Goal: Task Accomplishment & Management: Manage account settings

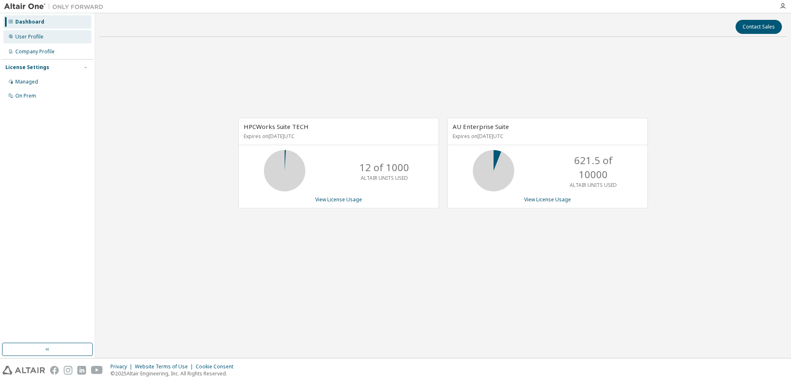
click at [24, 35] on div "User Profile" at bounding box center [29, 37] width 28 height 7
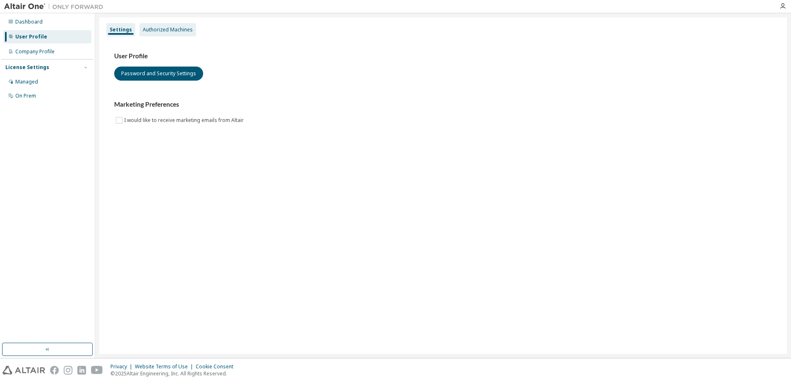
click at [160, 29] on div "Authorized Machines" at bounding box center [168, 29] width 50 height 7
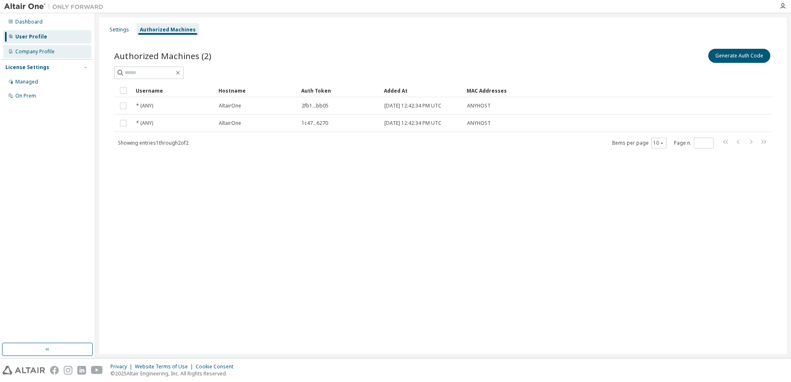
click at [27, 51] on div "Company Profile" at bounding box center [34, 51] width 39 height 7
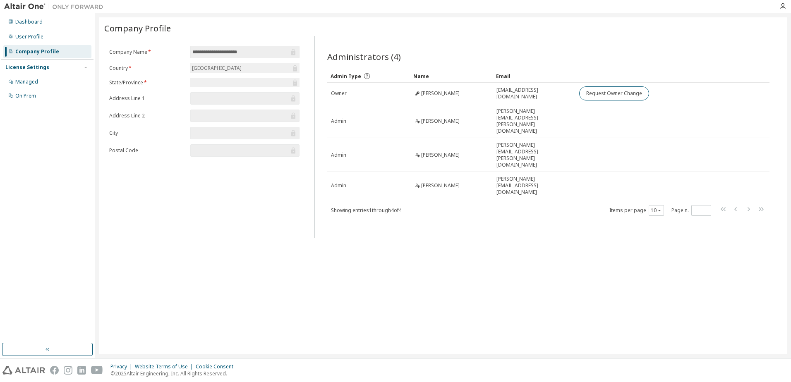
click at [257, 70] on div "[GEOGRAPHIC_DATA]" at bounding box center [244, 68] width 109 height 10
click at [17, 81] on div "Managed" at bounding box center [26, 82] width 23 height 7
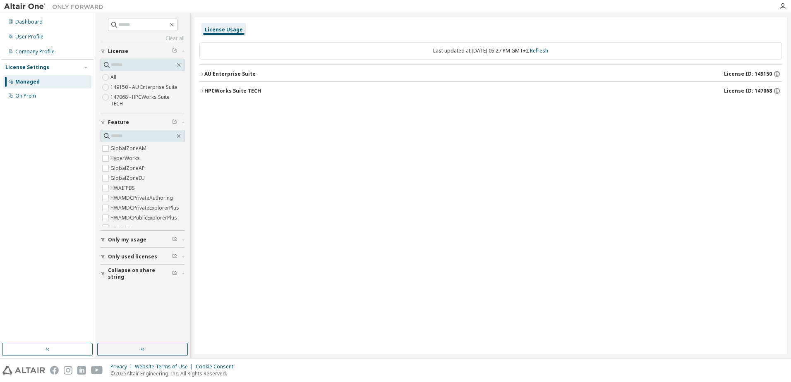
click at [203, 72] on icon "button" at bounding box center [201, 74] width 5 height 5
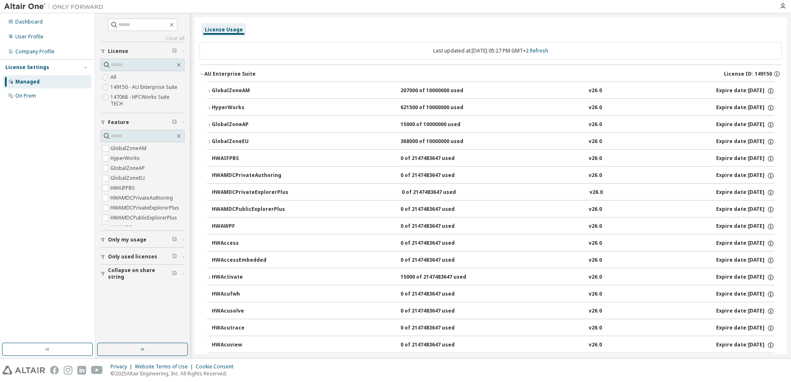
click at [143, 237] on span "Only my usage" at bounding box center [127, 240] width 38 height 7
click at [137, 278] on span "Only used licenses" at bounding box center [132, 281] width 49 height 7
click at [22, 96] on div "On Prem" at bounding box center [25, 96] width 21 height 7
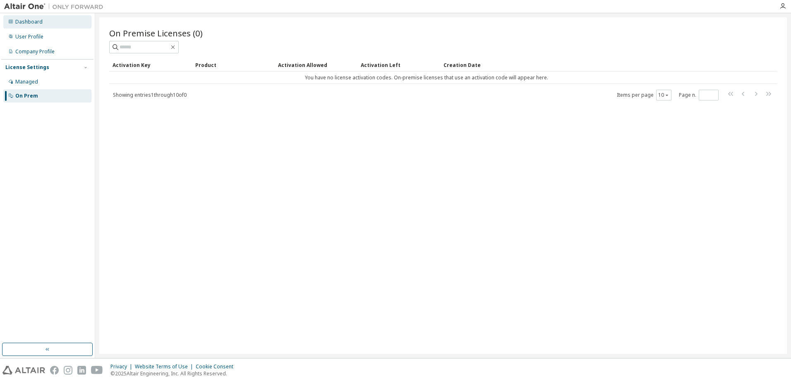
click at [30, 23] on div "Dashboard" at bounding box center [28, 22] width 27 height 7
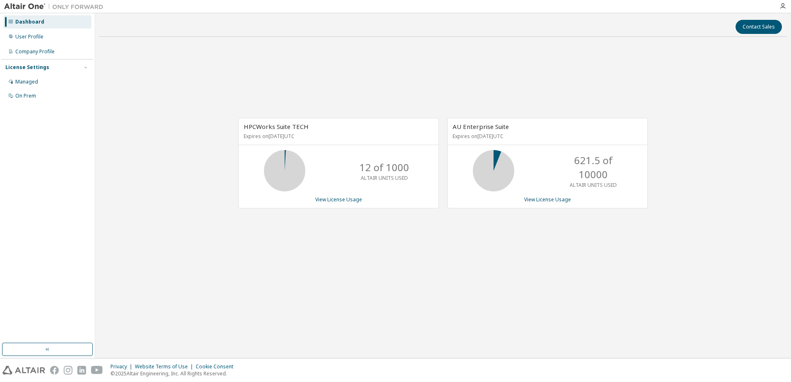
click at [492, 172] on icon at bounding box center [493, 171] width 21 height 21
click at [562, 161] on p "621.5 of 10000" at bounding box center [593, 168] width 66 height 29
click at [505, 138] on p "Expires on November 23, 2025 UTC" at bounding box center [547, 136] width 188 height 7
click at [480, 130] on span "AU Enterprise Suite" at bounding box center [481, 126] width 56 height 8
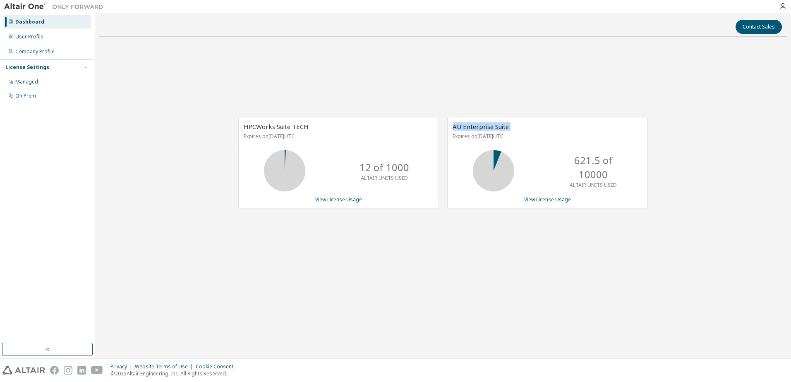
click at [480, 130] on span "AU Enterprise Suite" at bounding box center [481, 126] width 56 height 8
click at [480, 129] on span "AU Enterprise Suite" at bounding box center [481, 126] width 56 height 8
click at [596, 156] on p "621.5 of 10000" at bounding box center [593, 168] width 66 height 29
drag, startPoint x: 596, startPoint y: 156, endPoint x: 564, endPoint y: 200, distance: 55.1
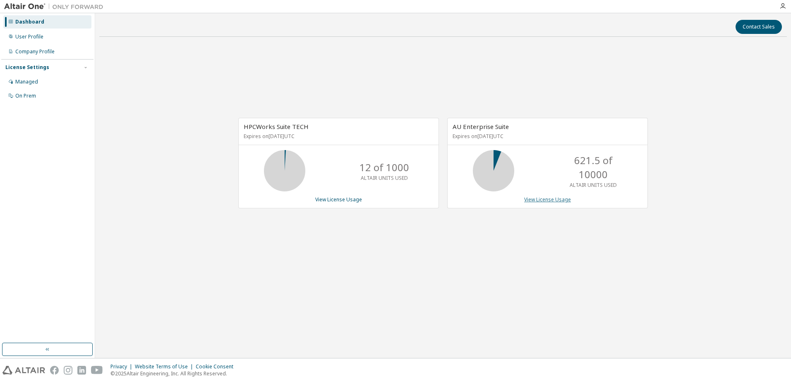
click at [564, 200] on link "View License Usage" at bounding box center [547, 199] width 47 height 7
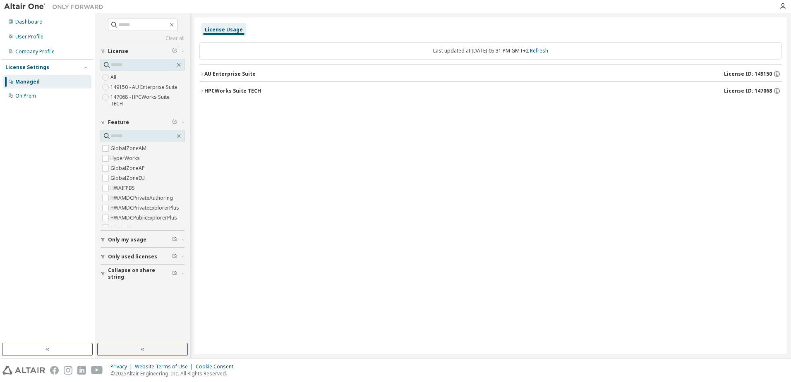
click at [203, 75] on icon "button" at bounding box center [201, 74] width 5 height 5
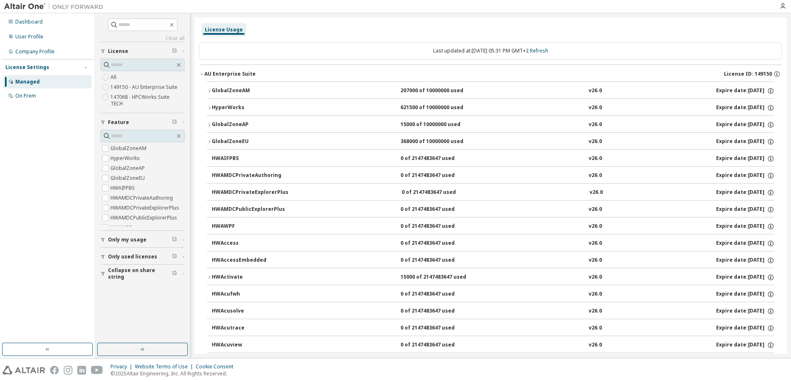
click at [210, 89] on icon "button" at bounding box center [209, 91] width 5 height 5
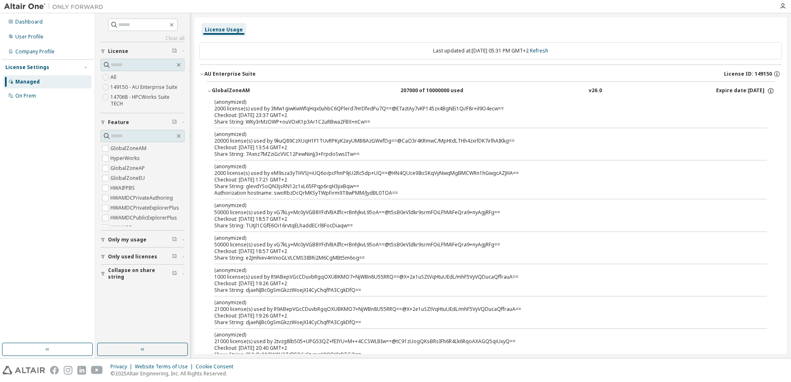
click at [210, 89] on icon "button" at bounding box center [209, 91] width 5 height 5
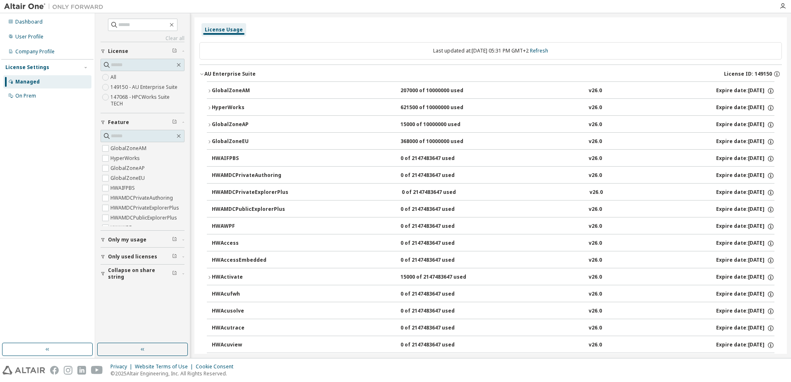
click at [211, 143] on icon "button" at bounding box center [209, 141] width 5 height 5
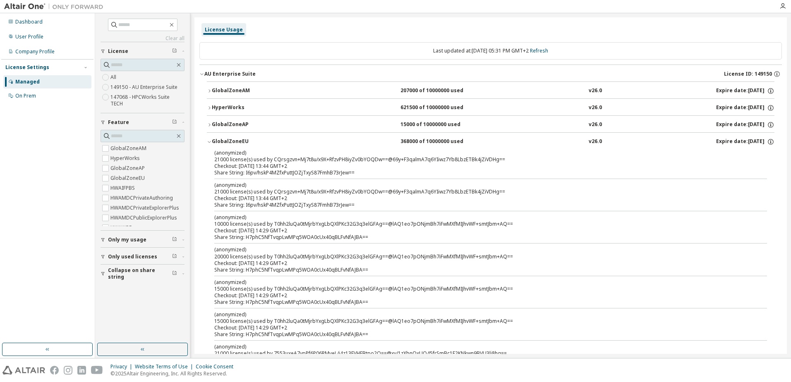
click at [228, 140] on div "GlobalZoneEU" at bounding box center [249, 141] width 74 height 7
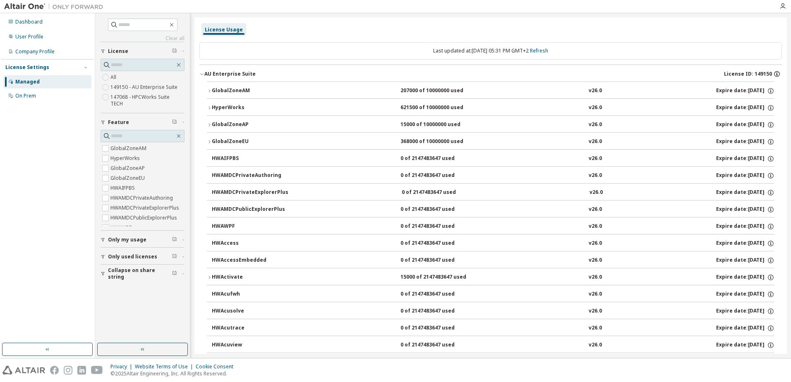
click at [777, 73] on icon "button" at bounding box center [777, 72] width 1 height 1
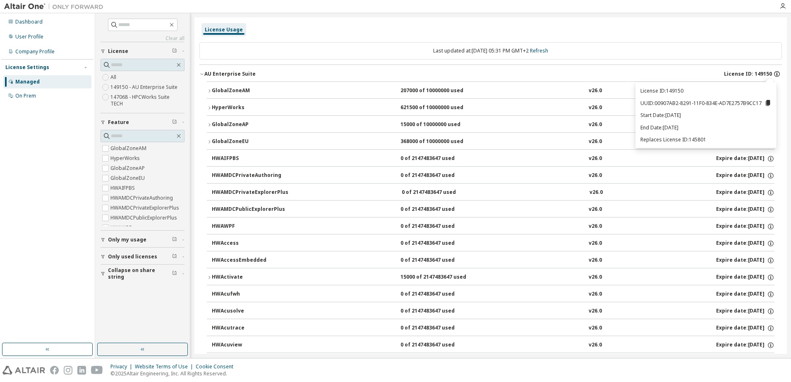
click at [773, 73] on icon "button" at bounding box center [776, 73] width 7 height 7
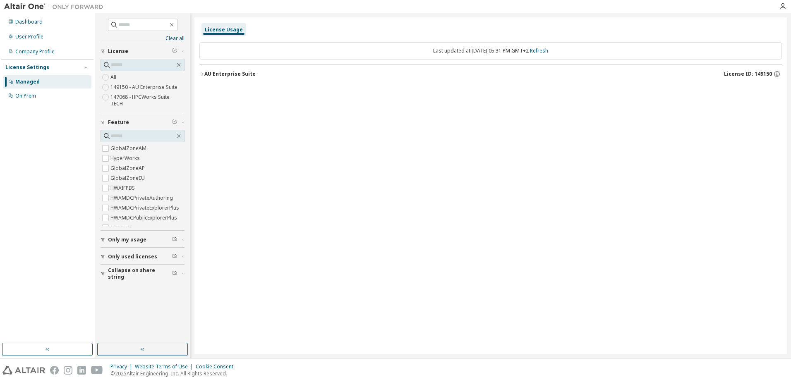
click at [201, 74] on icon "button" at bounding box center [201, 74] width 5 height 5
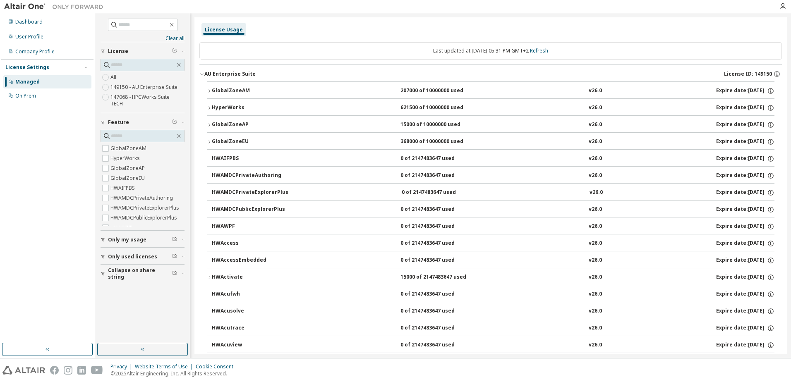
click at [210, 138] on button "GlobalZoneEU 368000 of 10000000 used v26.0 Expire date: 2025-11-23" at bounding box center [491, 142] width 568 height 18
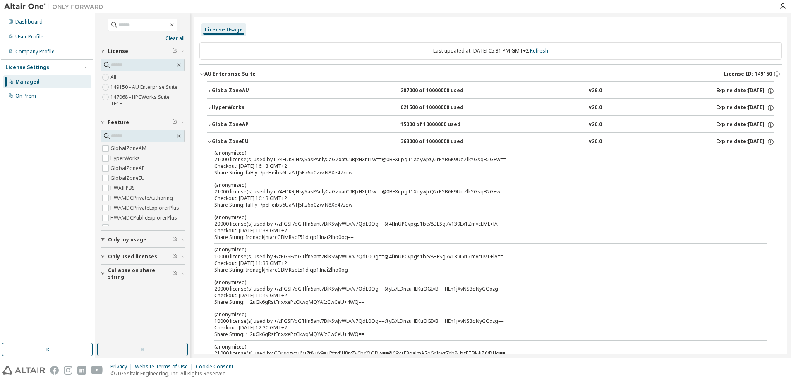
click at [209, 140] on icon "button" at bounding box center [209, 141] width 5 height 5
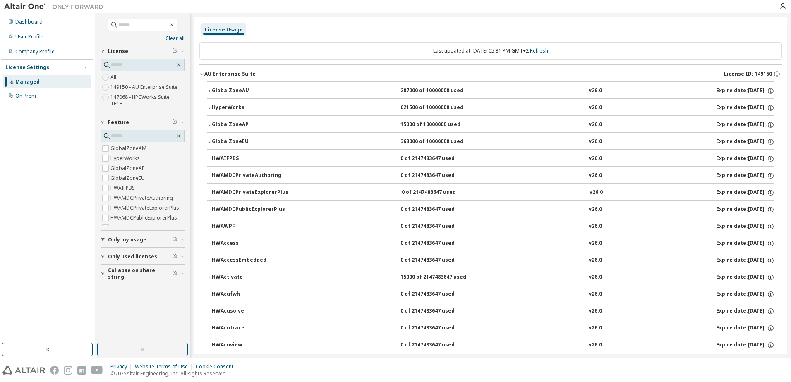
drag, startPoint x: 525, startPoint y: 137, endPoint x: 162, endPoint y: 292, distance: 394.1
click at [162, 292] on div "Clear all Collapse on share string Only used licenses Only my usage Feature Glo…" at bounding box center [142, 178] width 92 height 328
click at [20, 51] on div "Company Profile" at bounding box center [34, 51] width 39 height 7
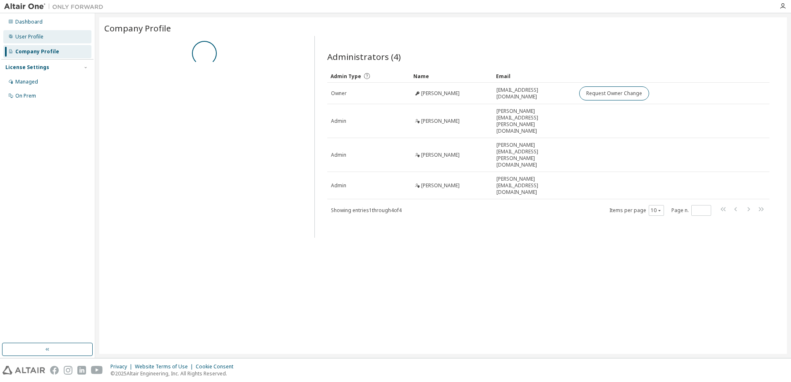
click at [26, 38] on div "User Profile" at bounding box center [29, 37] width 28 height 7
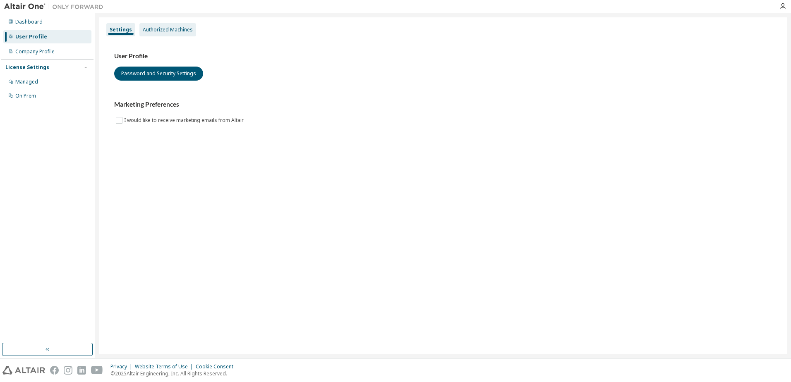
click at [169, 27] on div "Authorized Machines" at bounding box center [168, 29] width 50 height 7
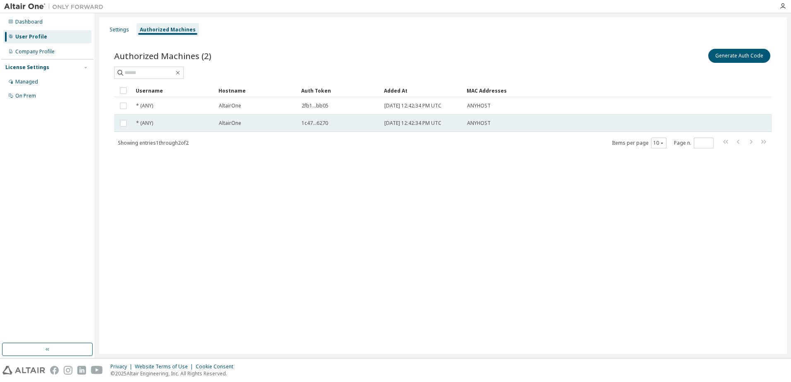
click at [150, 123] on span "* (ANY)" at bounding box center [144, 123] width 17 height 7
click at [317, 125] on span "1c47...6270" at bounding box center [315, 123] width 26 height 7
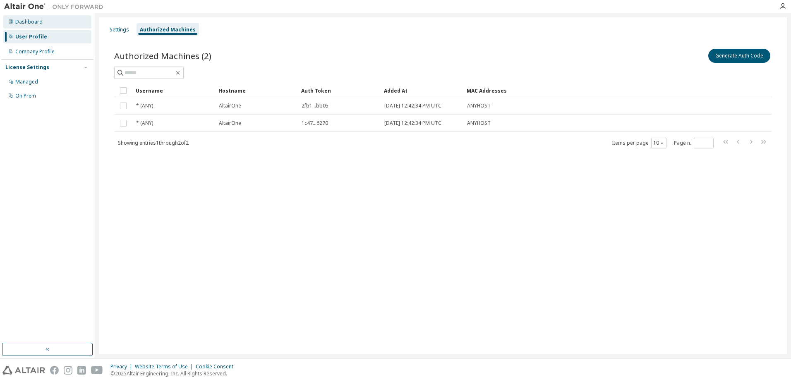
click at [25, 24] on div "Dashboard" at bounding box center [28, 22] width 27 height 7
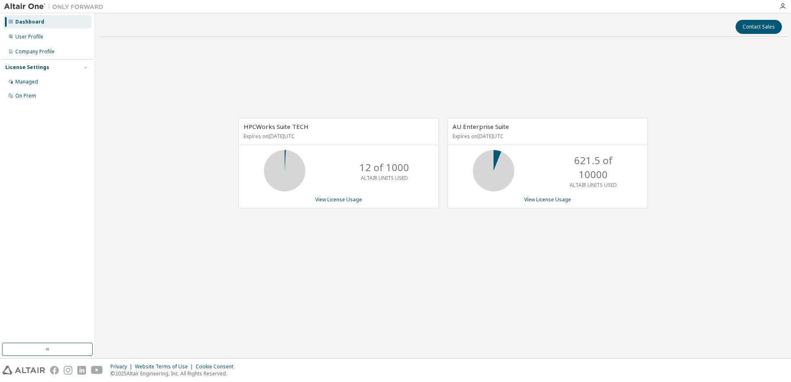
click at [521, 173] on div "621.5 of 10000 ALTAIR UNITS USED" at bounding box center [548, 170] width 200 height 41
